Goal: Task Accomplishment & Management: Manage account settings

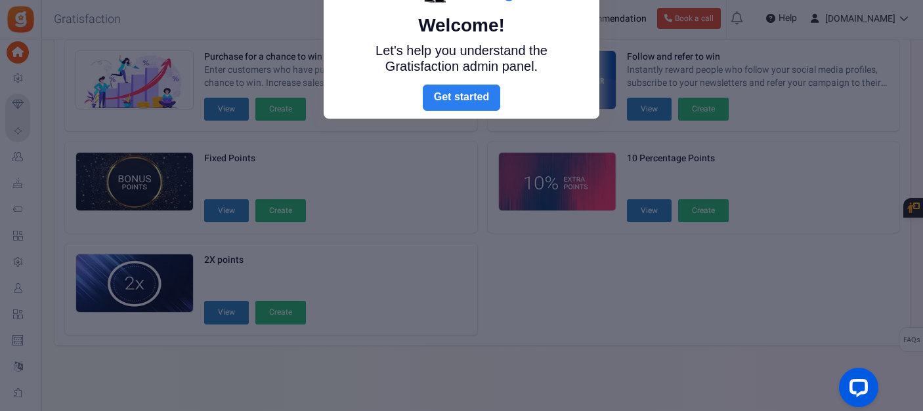
click at [471, 94] on link "Next" at bounding box center [461, 98] width 77 height 26
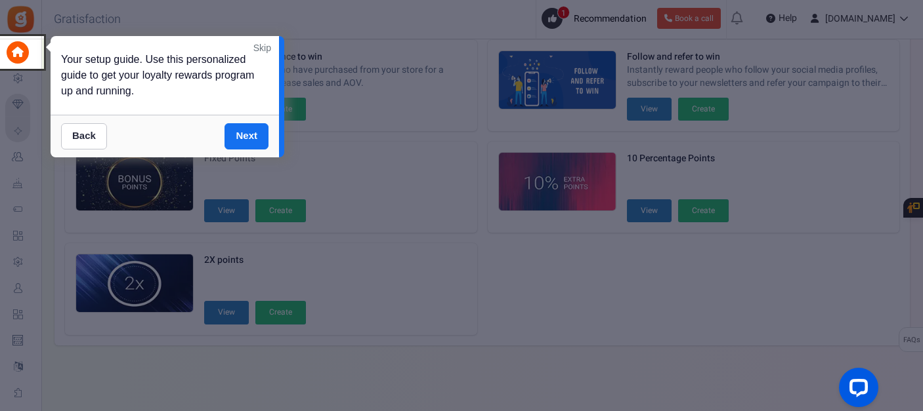
click at [263, 49] on link "Skip" at bounding box center [262, 47] width 18 height 13
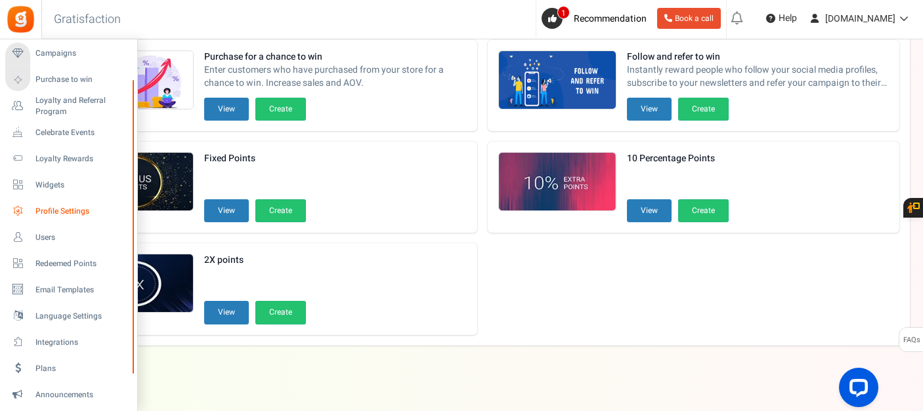
click at [60, 211] on span "Profile Settings" at bounding box center [81, 211] width 92 height 11
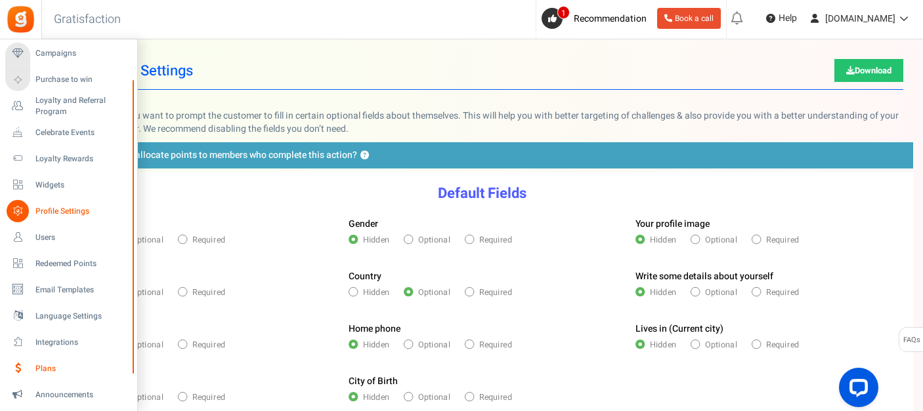
click at [47, 367] on span "Plans" at bounding box center [81, 369] width 92 height 11
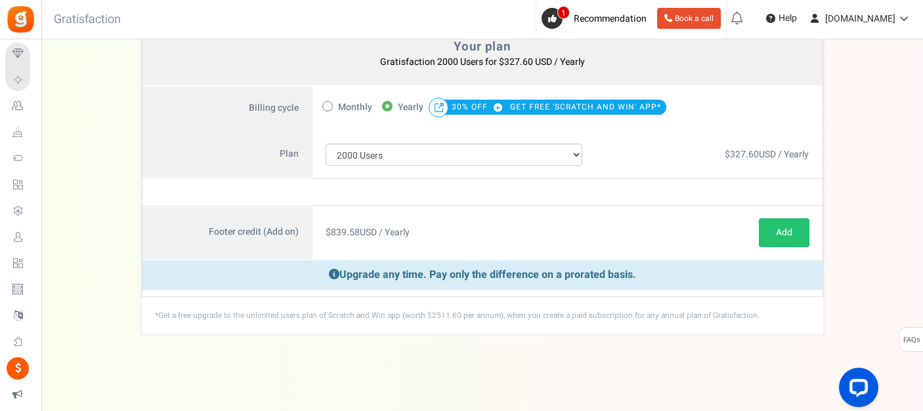
scroll to position [104, 0]
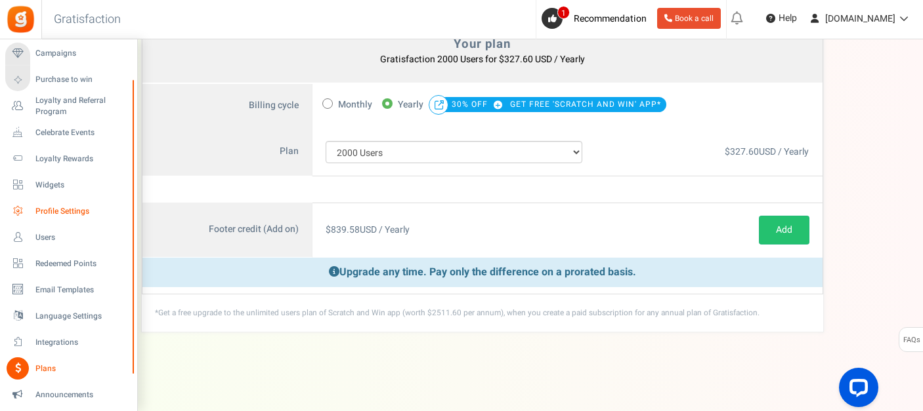
click at [59, 210] on span "Profile Settings" at bounding box center [81, 211] width 92 height 11
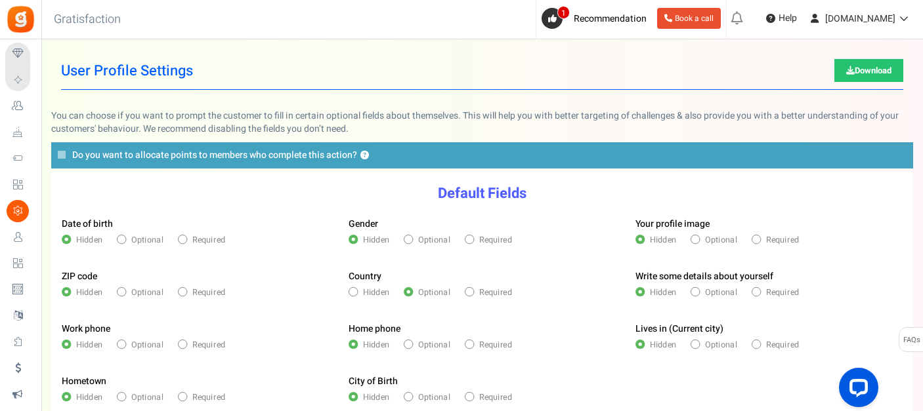
scroll to position [135, 0]
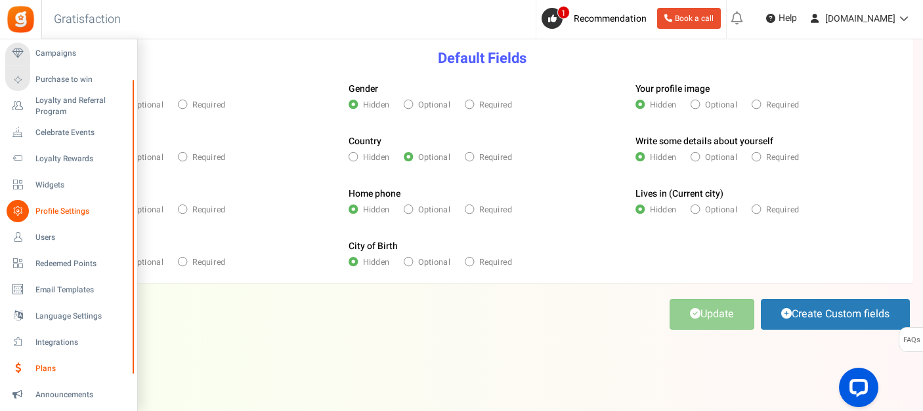
click at [47, 369] on span "Plans" at bounding box center [81, 369] width 92 height 11
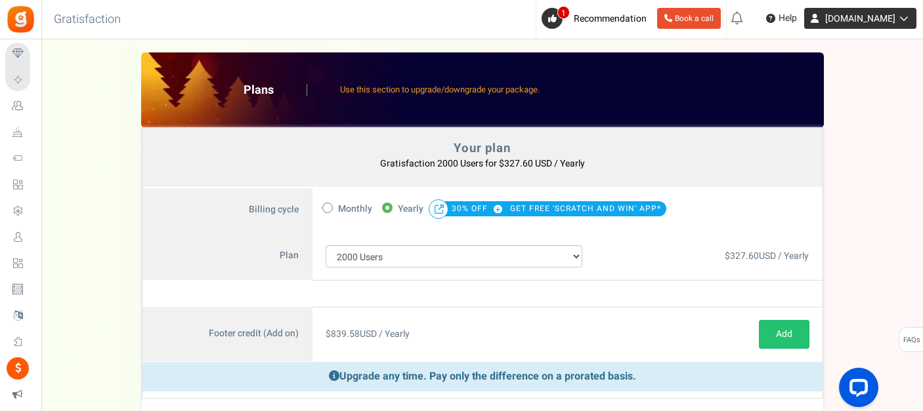
click at [825, 19] on icon at bounding box center [814, 18] width 21 height 21
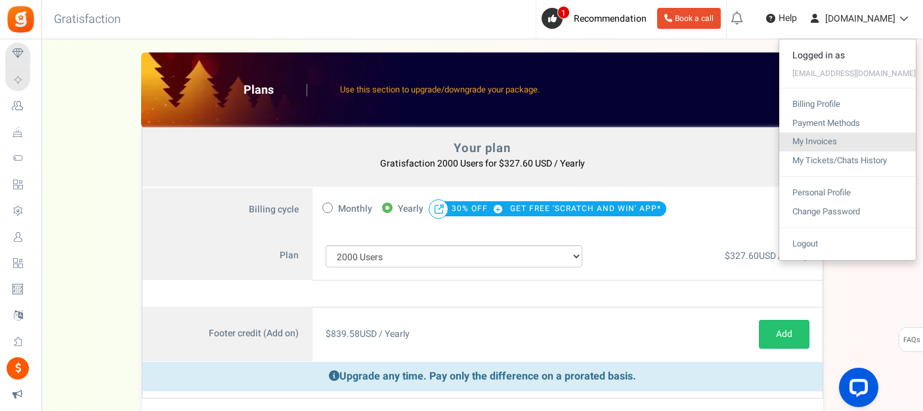
click at [821, 142] on link "My Invoices" at bounding box center [847, 142] width 136 height 19
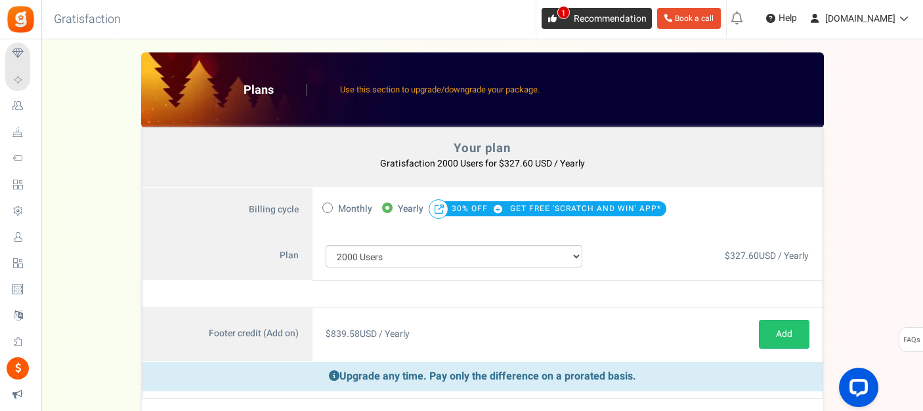
click at [631, 21] on span "Recommendation" at bounding box center [609, 19] width 73 height 14
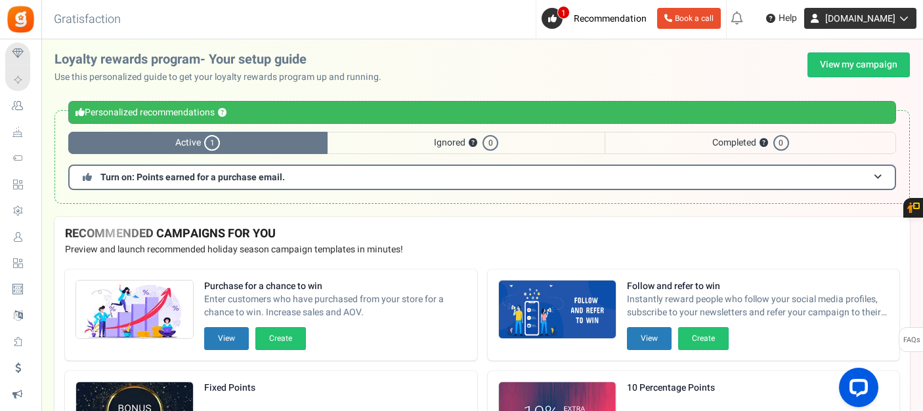
click at [886, 19] on span "[DOMAIN_NAME]" at bounding box center [860, 19] width 70 height 14
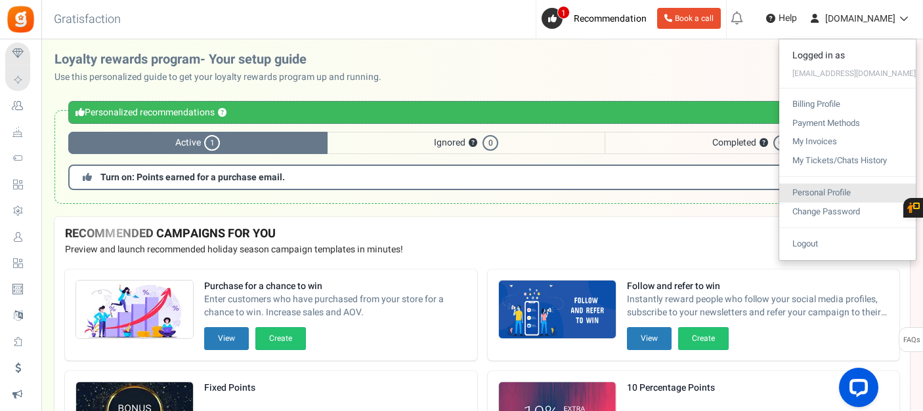
click at [835, 194] on link "Personal Profile" at bounding box center [847, 193] width 136 height 19
